Goal: Task Accomplishment & Management: Manage account settings

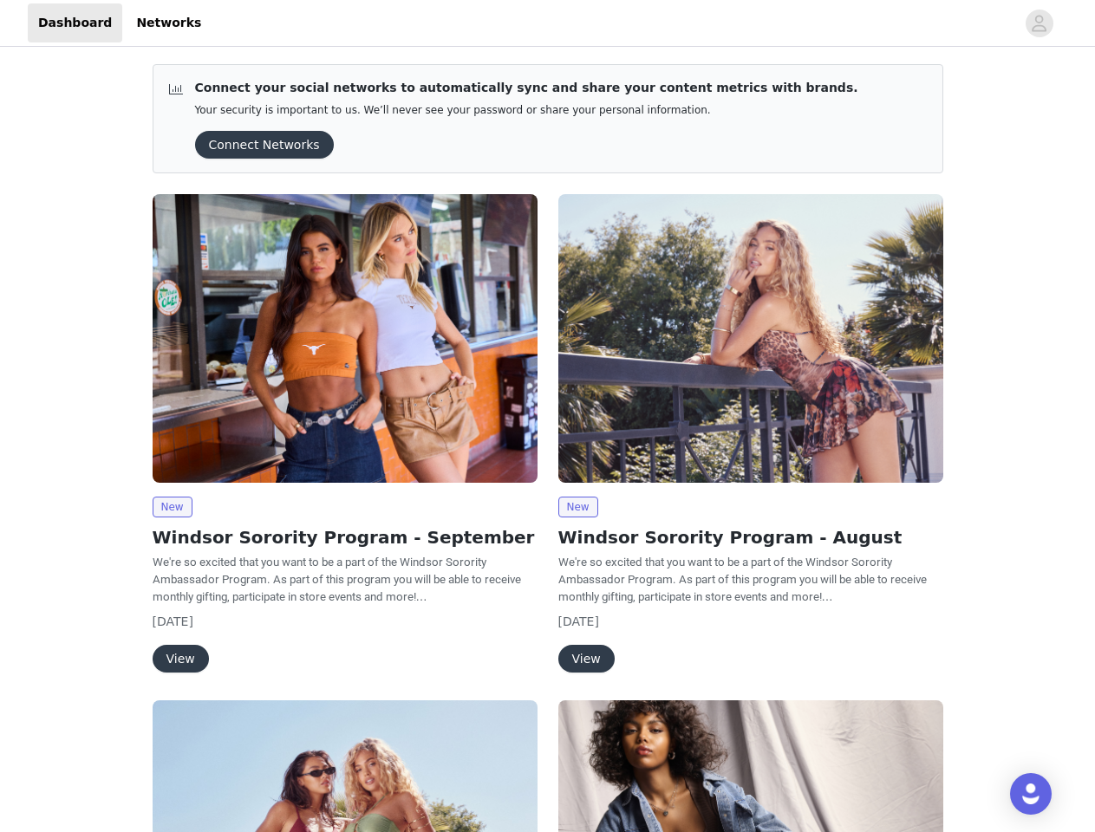
click at [548, 416] on div "New Windsor Sorority Program - August We're so excited that you want to be a pa…" at bounding box center [751, 437] width 406 height 506
click at [547, 23] on div at bounding box center [614, 22] width 804 height 39
click at [1040, 23] on icon "avatar" at bounding box center [1039, 24] width 16 height 28
click at [258, 145] on div "Connect your social networks to automatically sync and share your content metri…" at bounding box center [547, 658] width 1095 height 1217
